Goal: Navigation & Orientation: Understand site structure

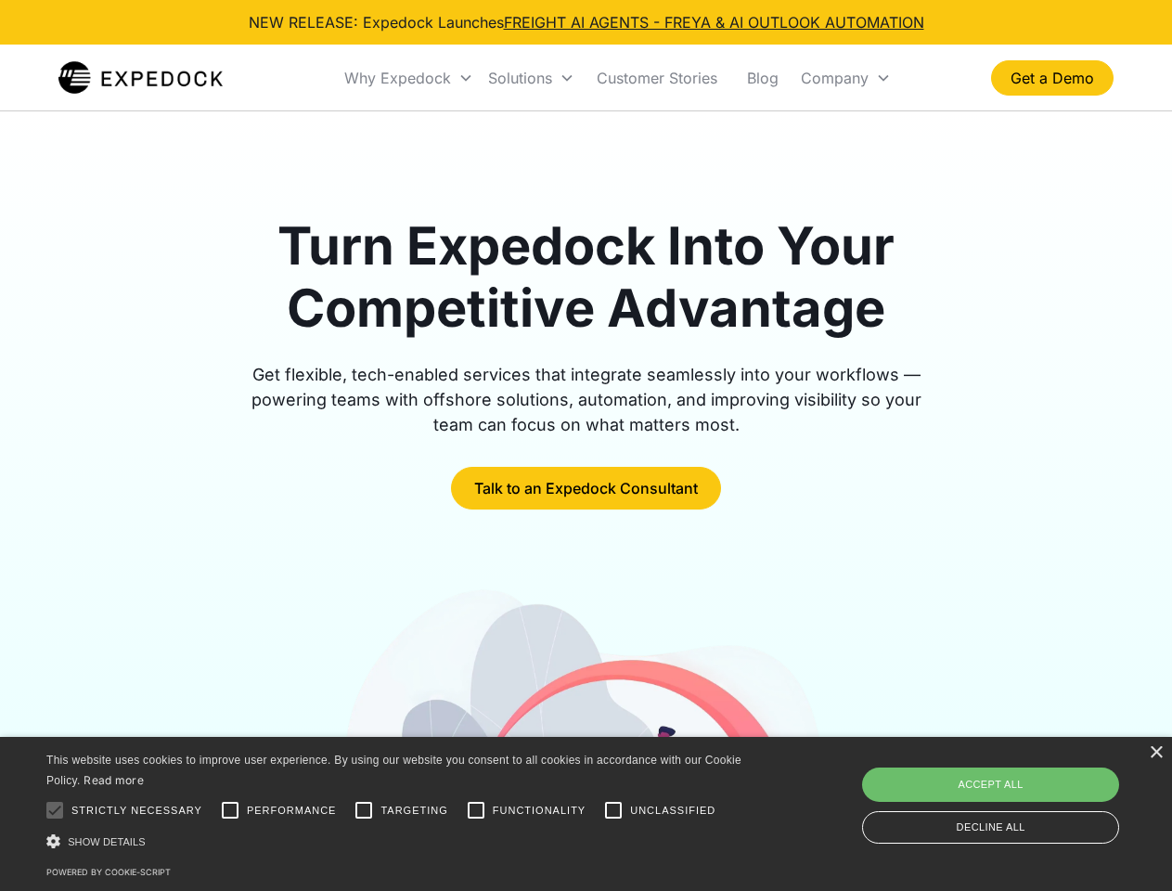
click at [409, 78] on div "Why Expedock" at bounding box center [397, 78] width 107 height 19
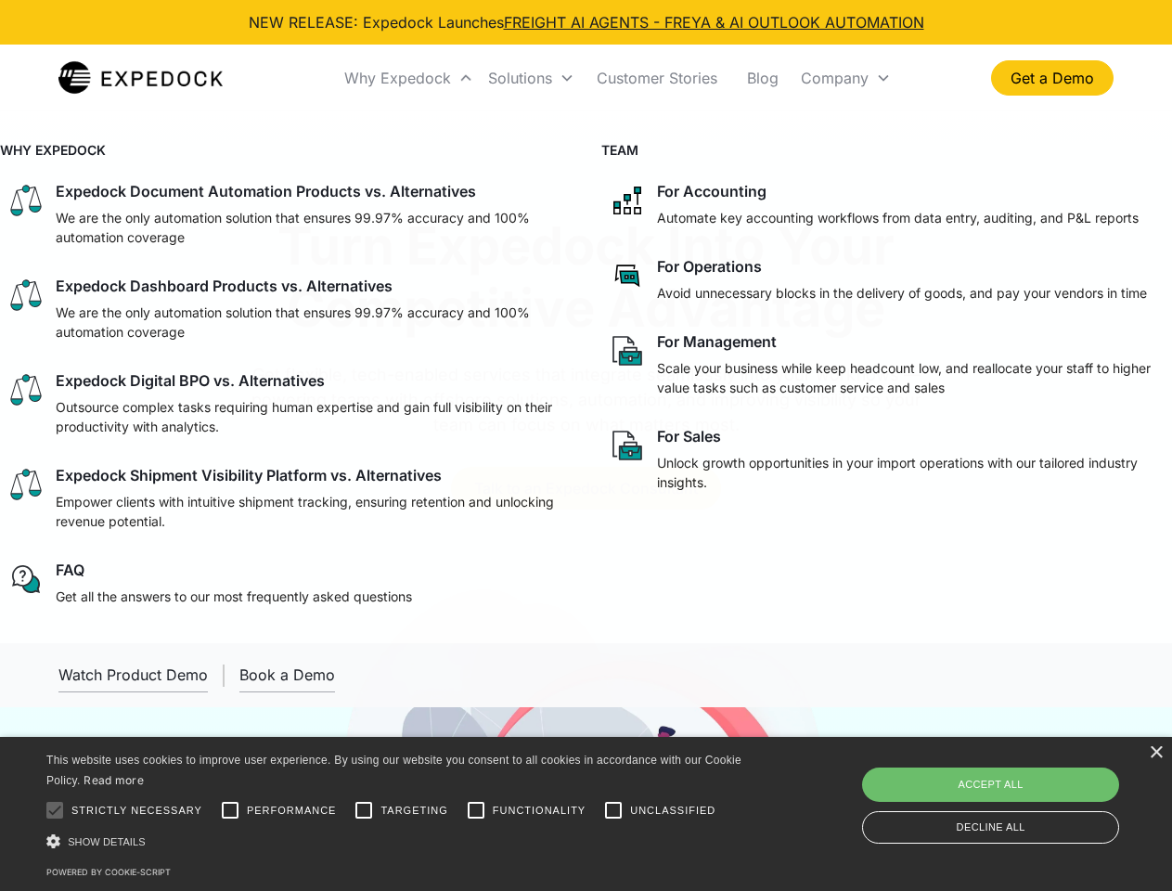
click at [531, 78] on div "Solutions" at bounding box center [520, 78] width 64 height 19
click at [846, 78] on div "Company" at bounding box center [835, 78] width 68 height 19
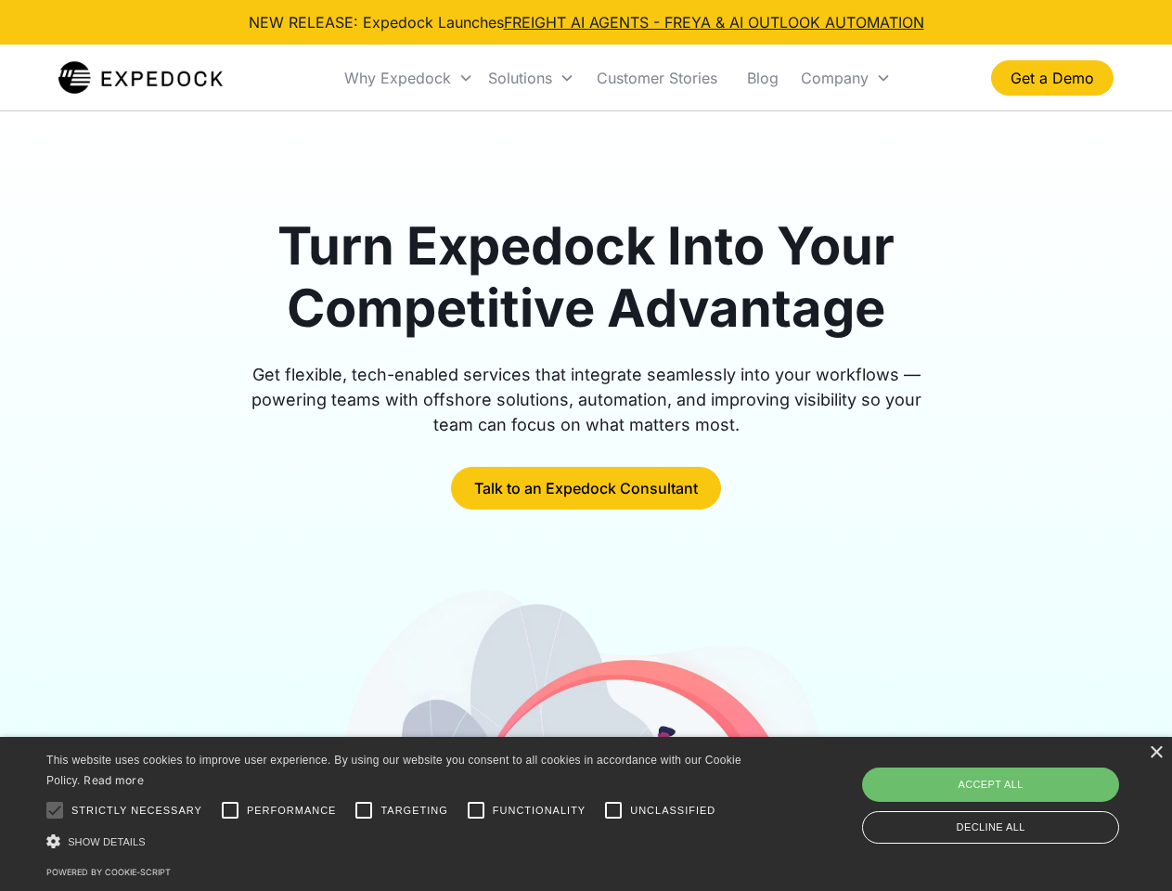
click at [55, 810] on div at bounding box center [54, 810] width 37 height 37
click at [230, 810] on input "Performance" at bounding box center [230, 810] width 37 height 37
checkbox input "true"
click at [364, 810] on input "Targeting" at bounding box center [363, 810] width 37 height 37
checkbox input "true"
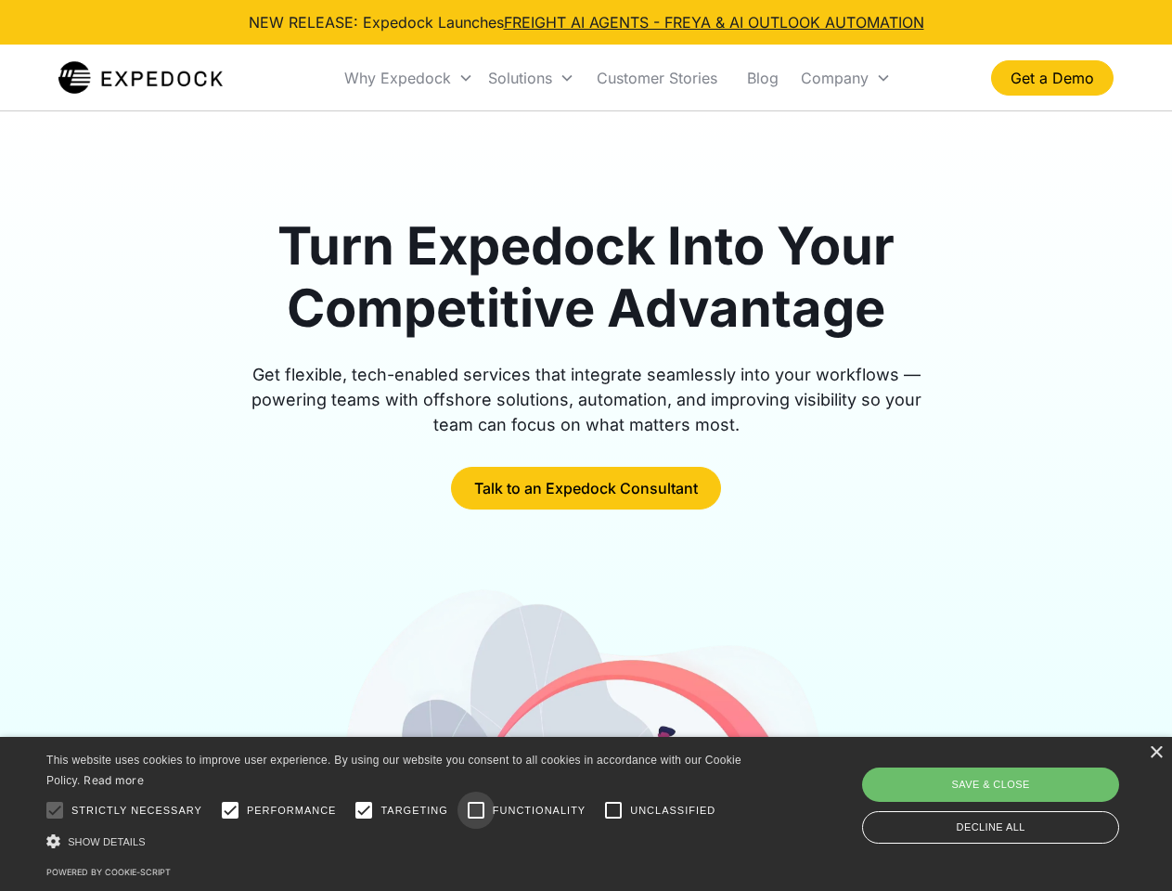
click at [476, 810] on input "Functionality" at bounding box center [476, 810] width 37 height 37
checkbox input "true"
click at [614, 810] on input "Unclassified" at bounding box center [613, 810] width 37 height 37
checkbox input "true"
click at [397, 841] on div "Show details Hide details" at bounding box center [397, 841] width 702 height 19
